Goal: Task Accomplishment & Management: Manage account settings

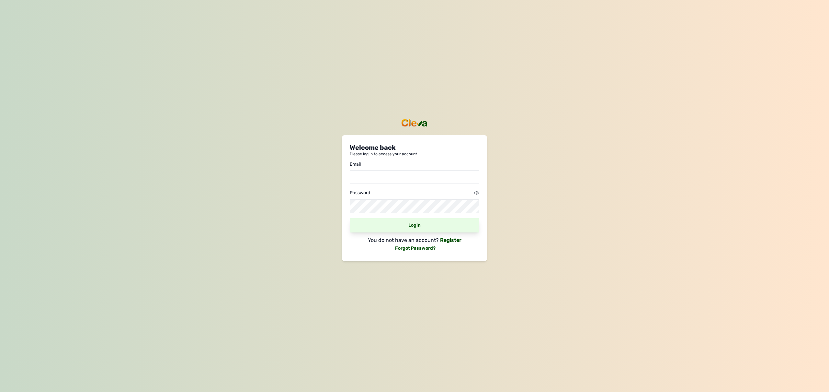
click at [417, 225] on div "Login" at bounding box center [415, 225] width 130 height 14
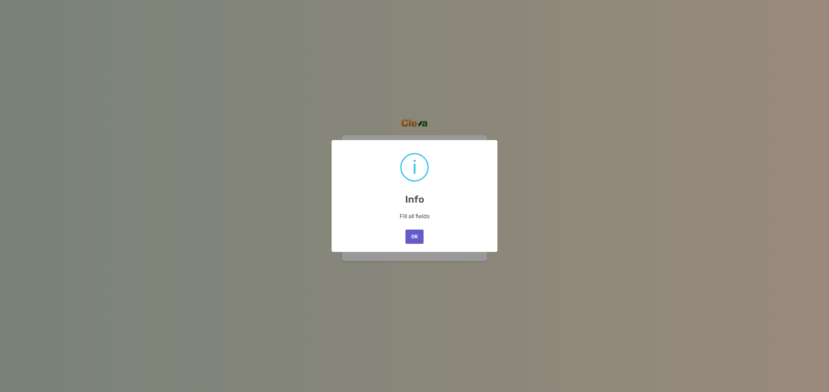
click at [416, 237] on button "OK" at bounding box center [415, 236] width 18 height 14
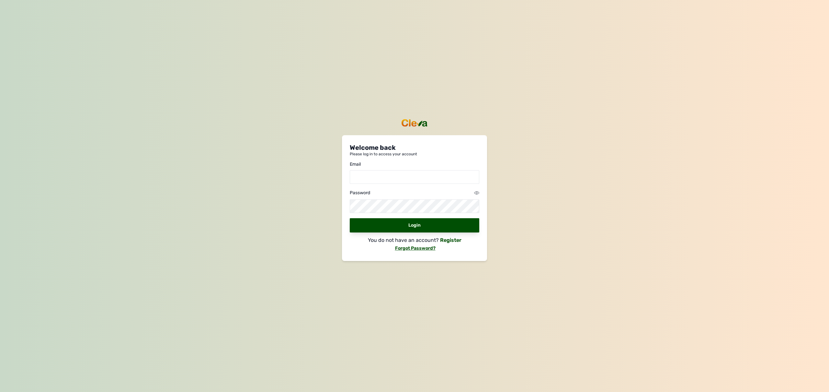
click at [315, 222] on div "Welcome back Please log in to access your account Email Password Login You do n…" at bounding box center [414, 196] width 829 height 392
